Goal: Task Accomplishment & Management: Use online tool/utility

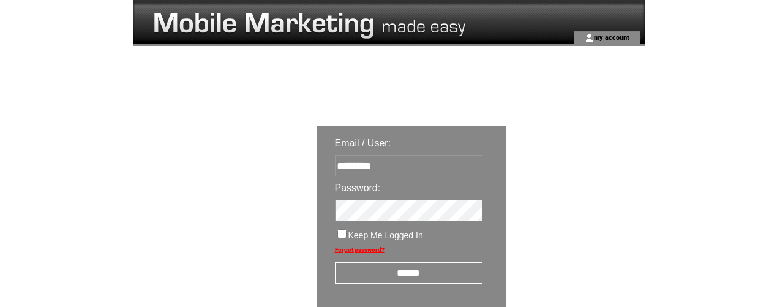
click at [417, 274] on input "******" at bounding box center [409, 272] width 148 height 21
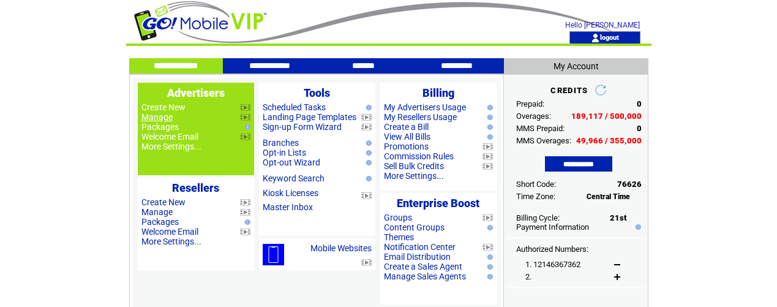
click at [160, 117] on link "Manage" at bounding box center [156, 117] width 31 height 10
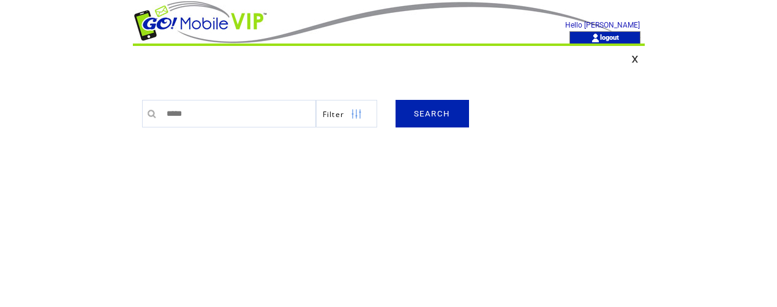
type input "******"
click at [448, 118] on link "SEARCH" at bounding box center [432, 114] width 73 height 28
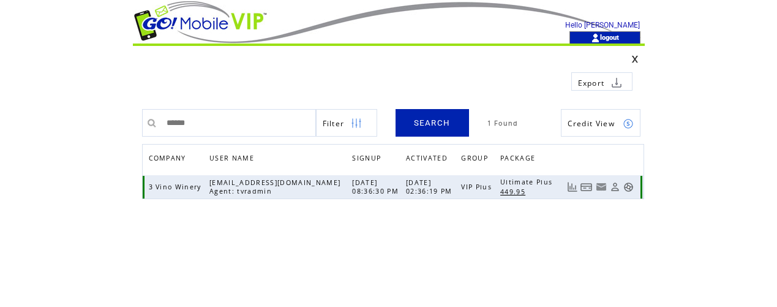
click at [629, 188] on link at bounding box center [628, 187] width 10 height 10
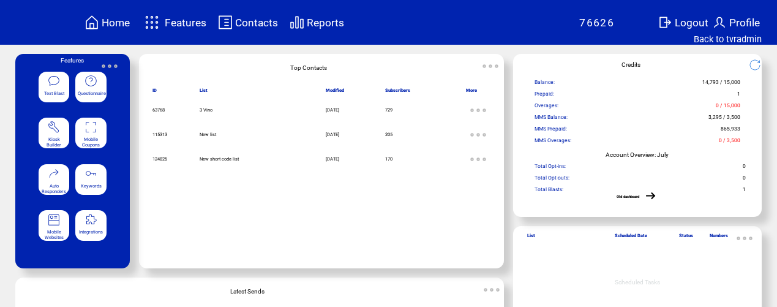
click at [198, 21] on span "Features" at bounding box center [186, 23] width 42 height 12
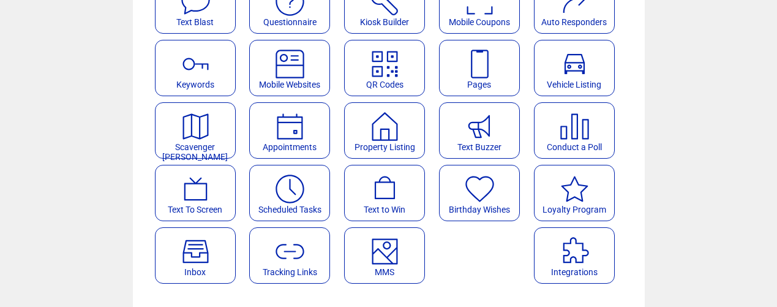
scroll to position [159, 0]
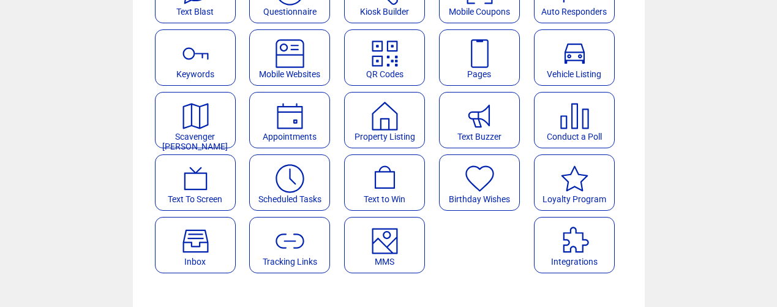
click at [356, 230] on featureicon at bounding box center [385, 237] width 80 height 28
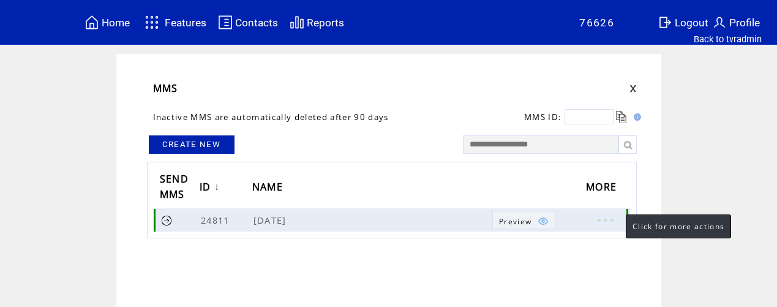
click at [613, 219] on link at bounding box center [605, 220] width 37 height 16
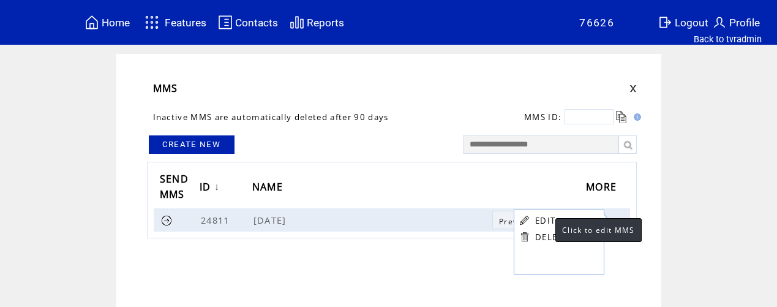
click at [543, 219] on link "EDIT" at bounding box center [545, 220] width 20 height 11
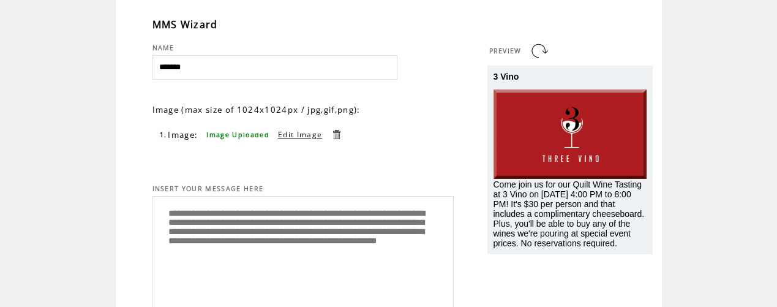
scroll to position [65, 0]
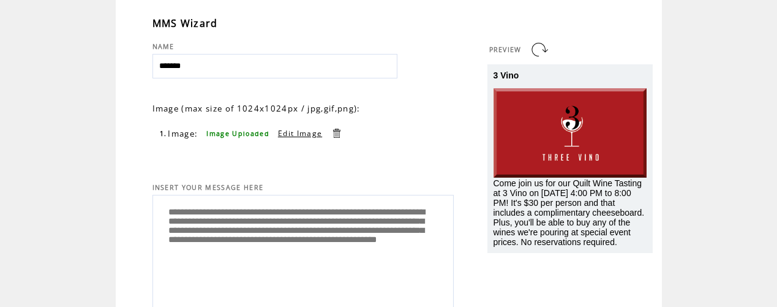
drag, startPoint x: 162, startPoint y: 213, endPoint x: 318, endPoint y: 255, distance: 161.0
click at [362, 272] on textarea "**********" at bounding box center [303, 250] width 288 height 104
paste textarea "**********"
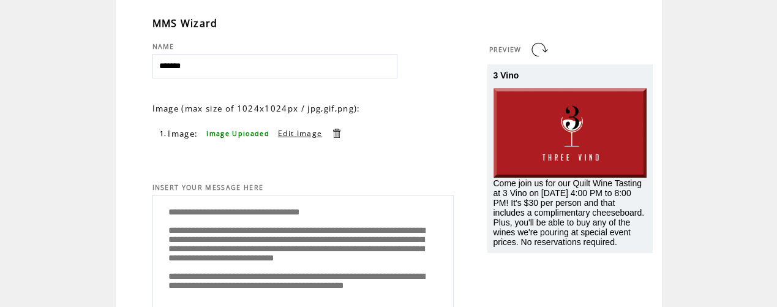
scroll to position [40, 0]
type textarea "**********"
click at [543, 50] on link at bounding box center [540, 50] width 20 height 20
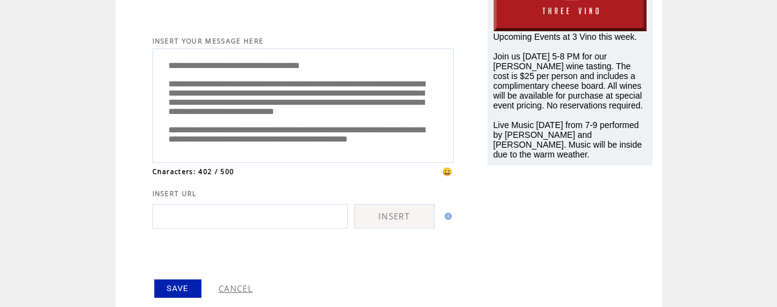
scroll to position [1, 0]
click at [189, 289] on link "SAVE" at bounding box center [177, 288] width 47 height 18
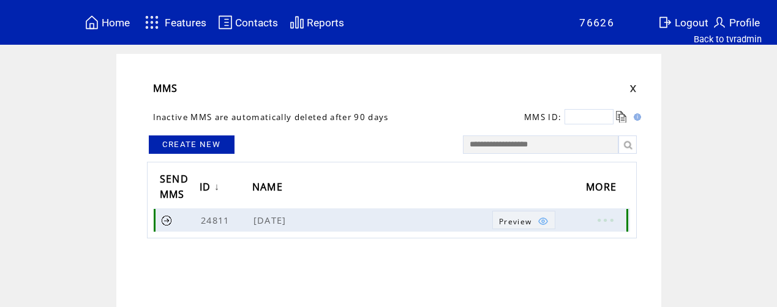
click at [168, 220] on link at bounding box center [167, 220] width 12 height 12
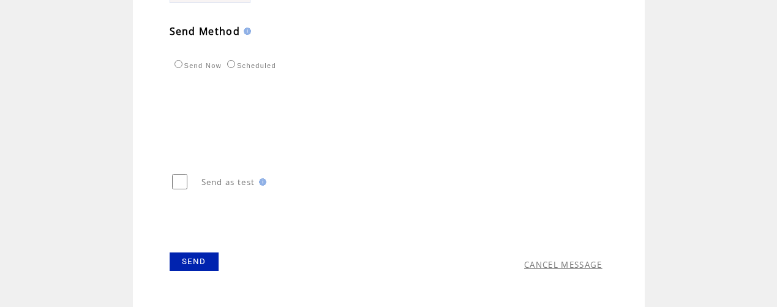
scroll to position [468, 0]
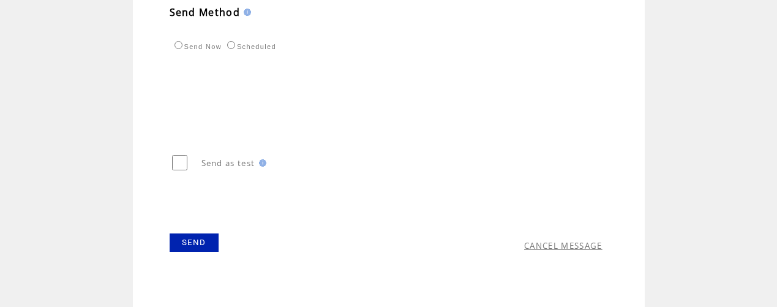
click at [197, 246] on link "SEND" at bounding box center [194, 242] width 49 height 18
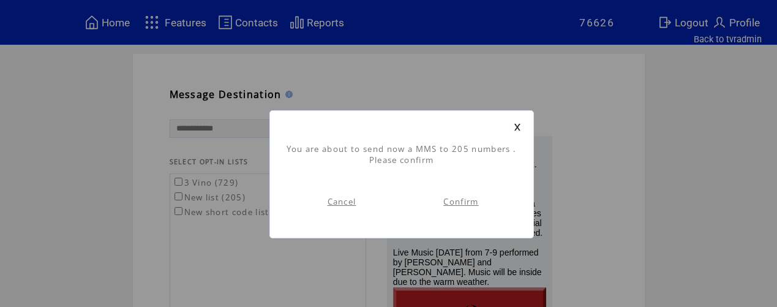
scroll to position [1, 0]
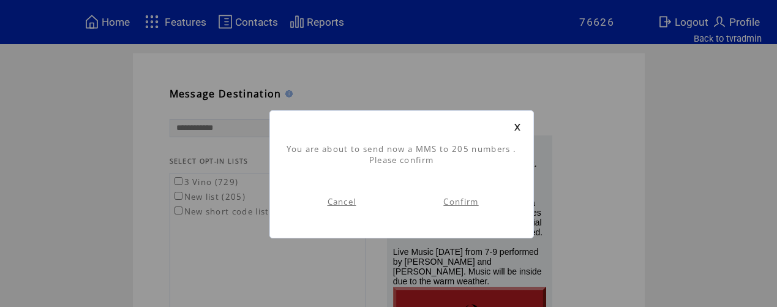
click at [463, 203] on link "Confirm" at bounding box center [460, 201] width 35 height 11
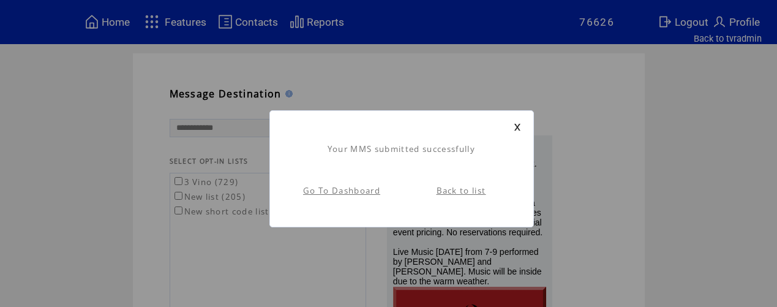
scroll to position [1, 0]
click at [370, 191] on link "Go To Dashboard" at bounding box center [341, 190] width 77 height 11
